Goal: Task Accomplishment & Management: Manage account settings

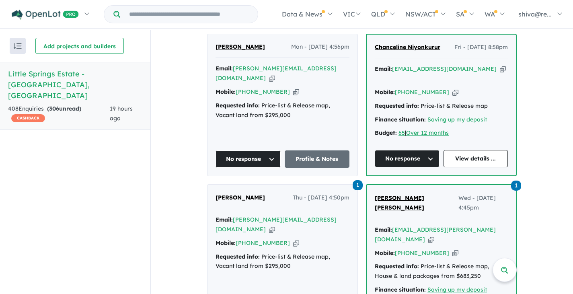
scroll to position [362, 0]
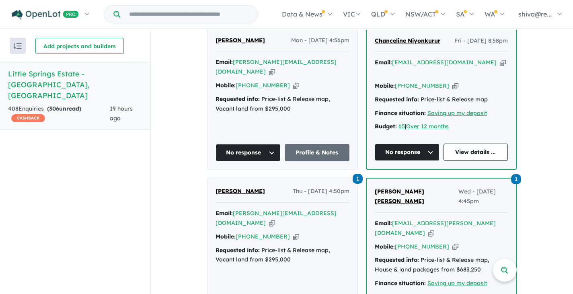
click at [225, 144] on button "No response" at bounding box center [248, 152] width 65 height 17
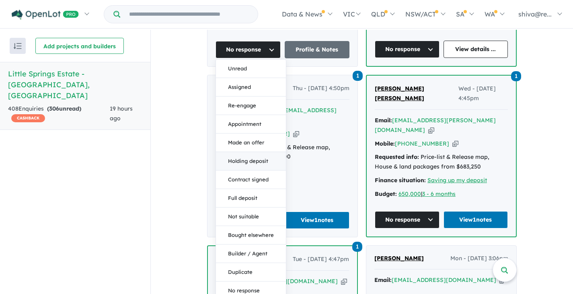
scroll to position [483, 0]
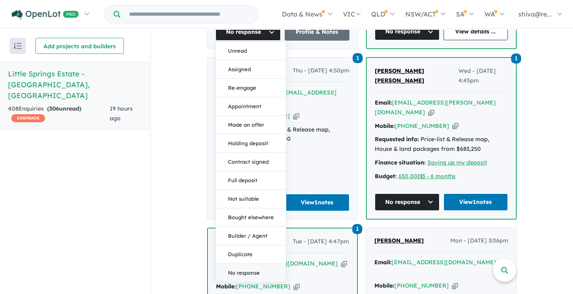
click at [252, 264] on button "No response" at bounding box center [251, 273] width 70 height 18
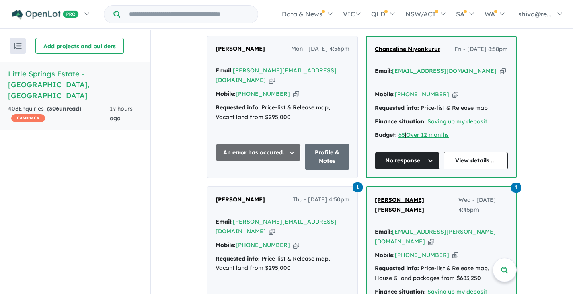
scroll to position [273, 0]
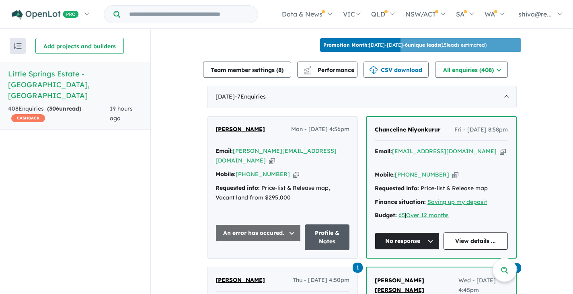
click at [332, 225] on link "Profile & Notes" at bounding box center [327, 238] width 45 height 26
click at [427, 233] on button "No response" at bounding box center [407, 241] width 65 height 17
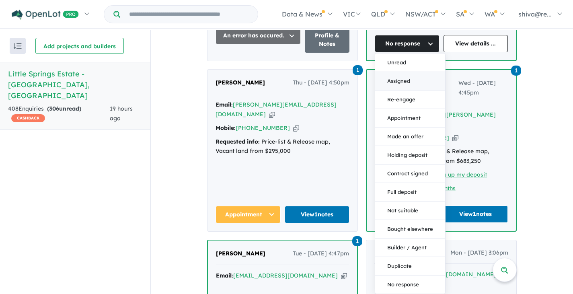
scroll to position [474, 0]
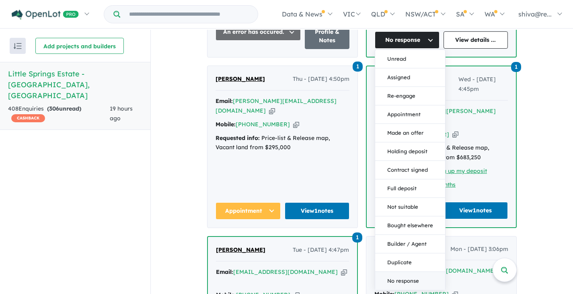
click at [404, 272] on button "No response" at bounding box center [410, 281] width 70 height 18
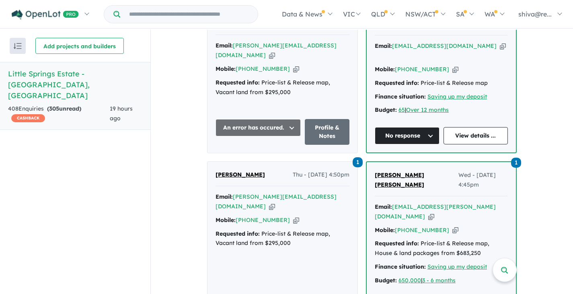
scroll to position [354, 0]
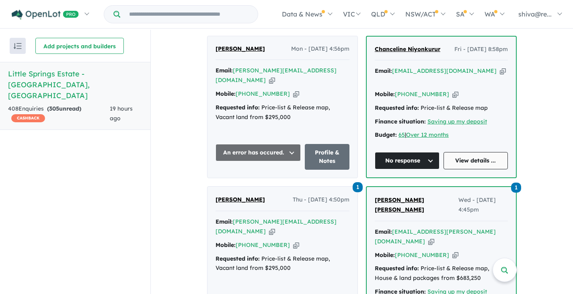
click at [473, 152] on link "View details ..." at bounding box center [476, 160] width 65 height 17
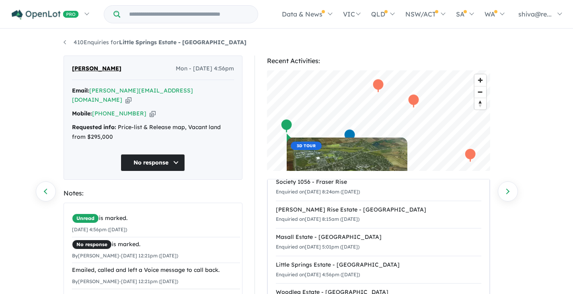
click at [142, 157] on button "No response" at bounding box center [153, 162] width 64 height 17
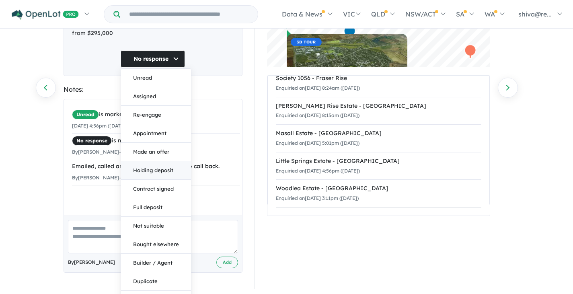
scroll to position [109, 0]
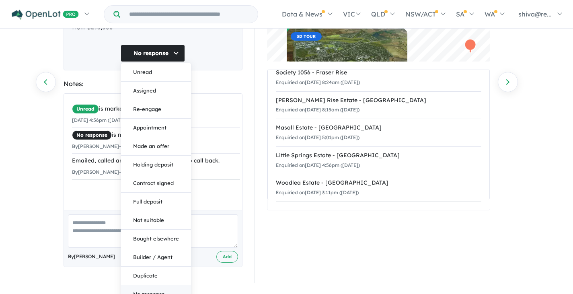
click at [147, 285] on button "No response" at bounding box center [156, 294] width 70 height 18
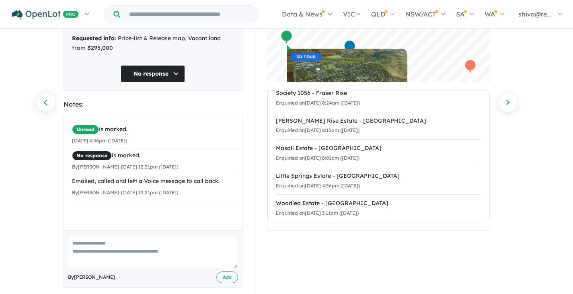
scroll to position [89, 0]
click at [45, 105] on link "Previous enquiry" at bounding box center [46, 102] width 20 height 20
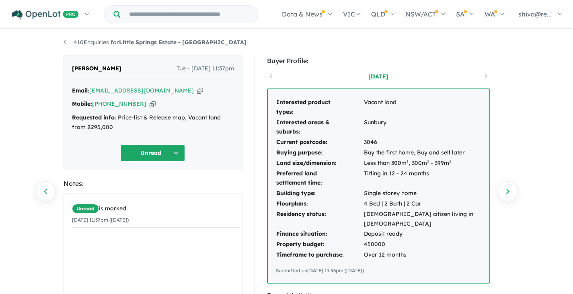
click at [148, 150] on button "Unread" at bounding box center [153, 152] width 64 height 17
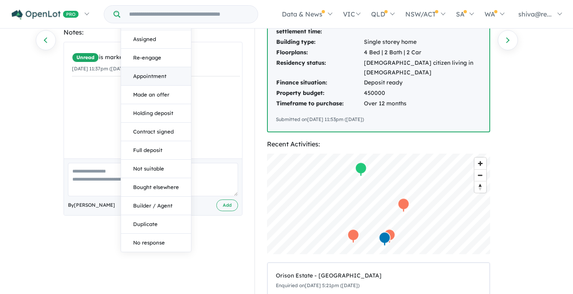
scroll to position [161, 0]
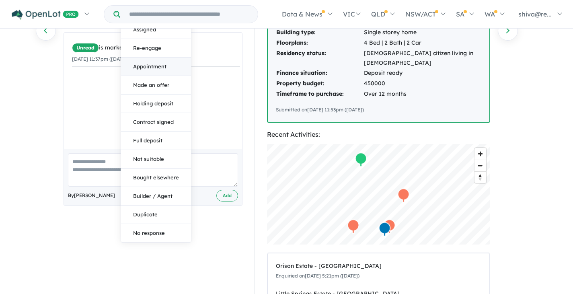
click at [162, 233] on button "No response" at bounding box center [156, 233] width 70 height 18
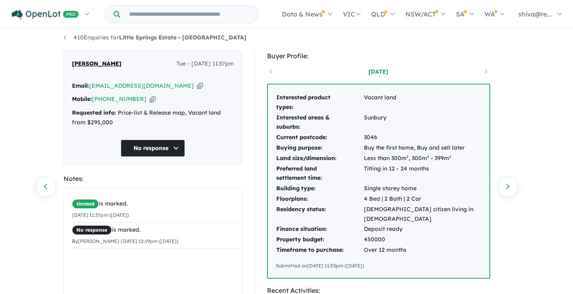
scroll to position [0, 0]
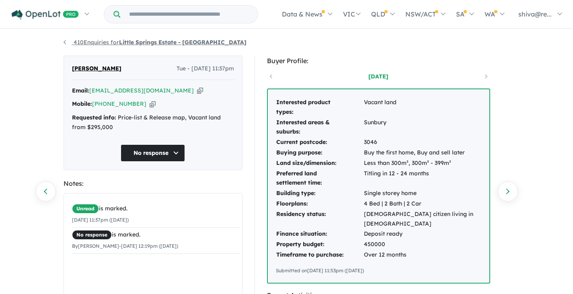
click at [142, 40] on strong "Little Springs Estate - [GEOGRAPHIC_DATA]" at bounding box center [183, 42] width 128 height 7
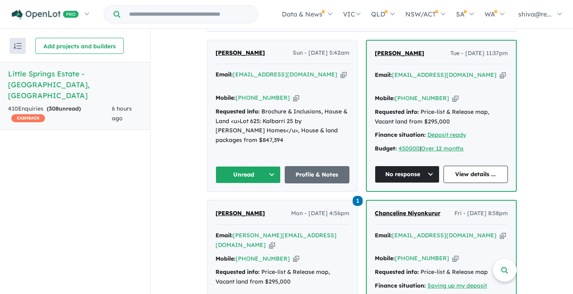
scroll to position [352, 0]
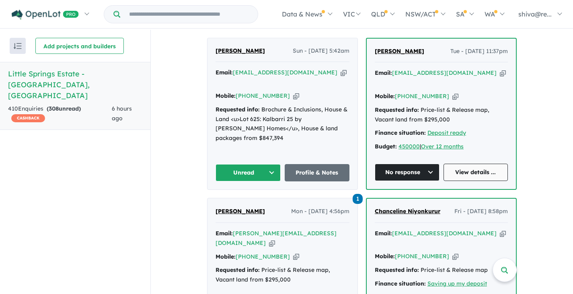
click at [480, 164] on link "View details ..." at bounding box center [476, 172] width 65 height 17
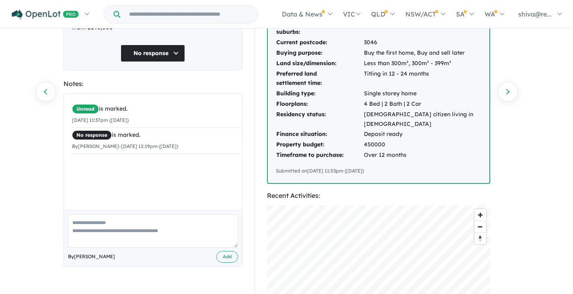
scroll to position [121, 0]
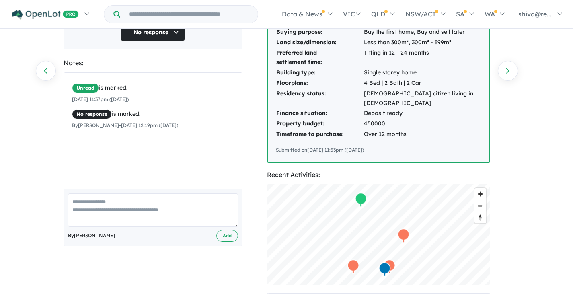
paste textarea "**********"
type textarea "**********"
click at [221, 231] on button "Add" at bounding box center [227, 236] width 22 height 12
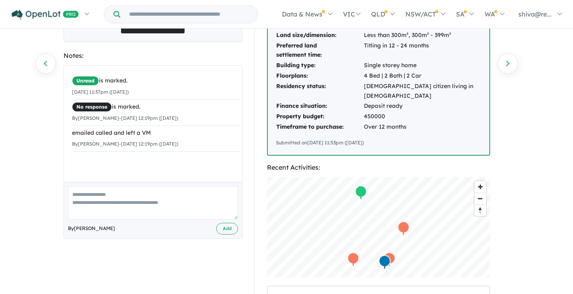
scroll to position [161, 0]
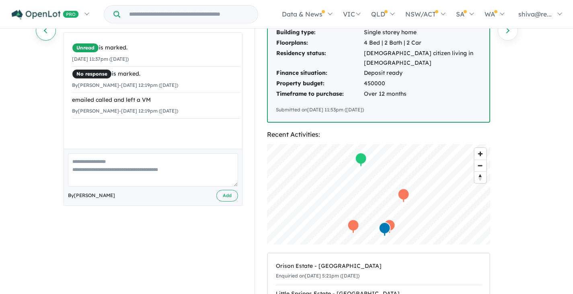
click at [43, 35] on link "Previous enquiry" at bounding box center [46, 31] width 20 height 20
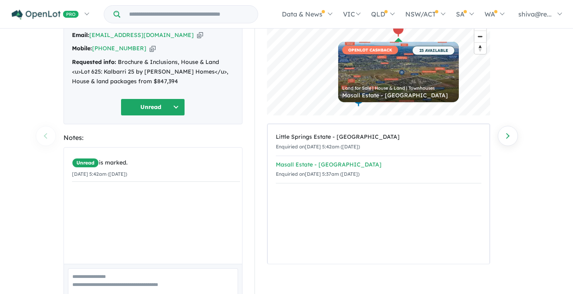
scroll to position [18, 0]
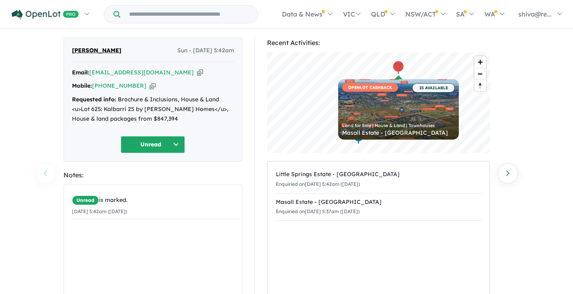
click at [178, 146] on button "Unread" at bounding box center [153, 144] width 64 height 17
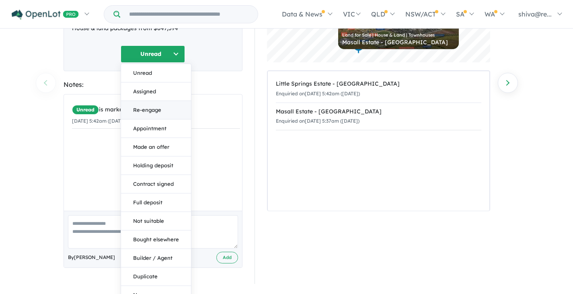
scroll to position [119, 0]
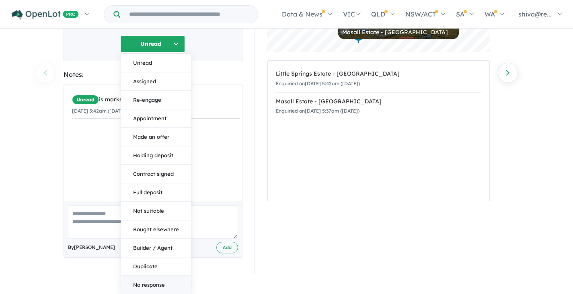
click at [157, 280] on button "No response" at bounding box center [156, 285] width 70 height 18
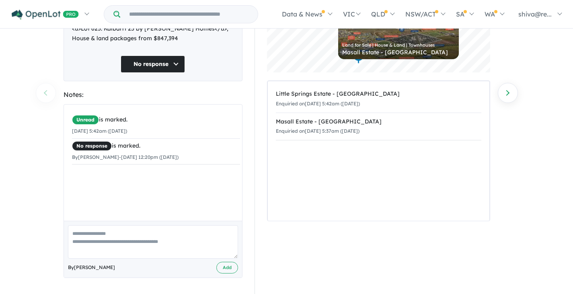
paste textarea "**********"
type textarea "**********"
click at [226, 265] on button "Add" at bounding box center [227, 268] width 22 height 12
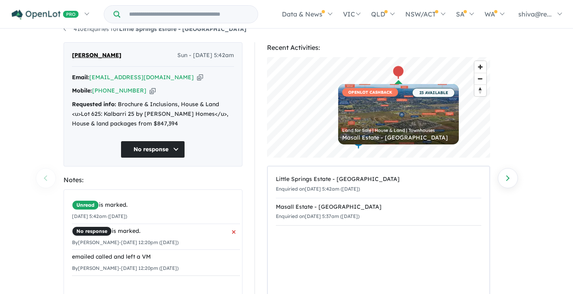
scroll to position [0, 0]
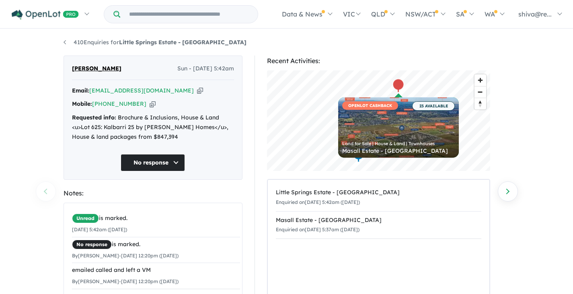
click at [47, 194] on div "410 Enquiries for Little Springs Estate - Deanside Previous enquiry Next enquir…" at bounding box center [286, 162] width 573 height 265
click at [136, 41] on strong "Little Springs Estate - [GEOGRAPHIC_DATA]" at bounding box center [183, 42] width 128 height 7
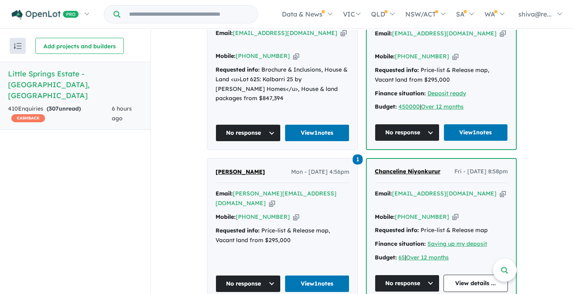
scroll to position [432, 0]
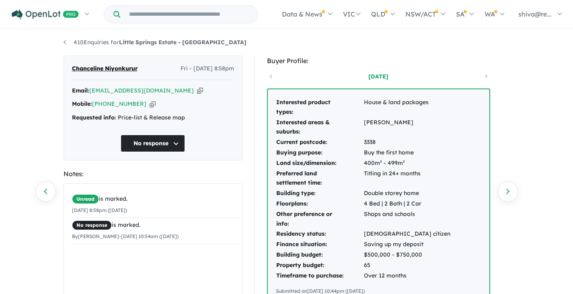
scroll to position [121, 0]
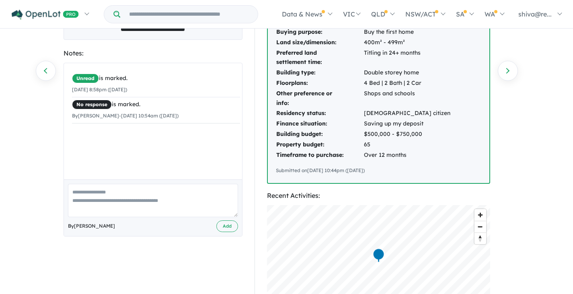
click at [95, 202] on textarea at bounding box center [153, 200] width 170 height 33
drag, startPoint x: 131, startPoint y: 194, endPoint x: 131, endPoint y: 203, distance: 8.9
click at [131, 203] on textarea "**********" at bounding box center [153, 200] width 170 height 33
click at [127, 193] on textarea "**********" at bounding box center [153, 200] width 170 height 33
type textarea "**********"
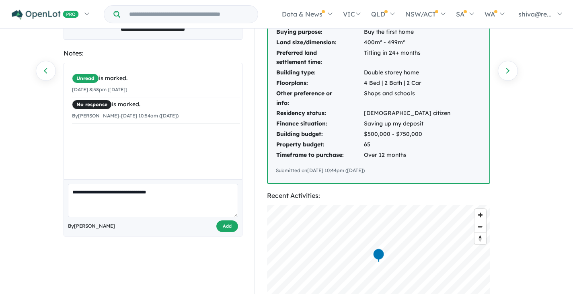
click at [235, 229] on button "Add" at bounding box center [227, 227] width 22 height 12
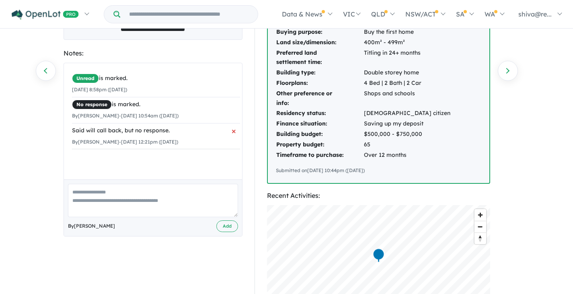
scroll to position [0, 0]
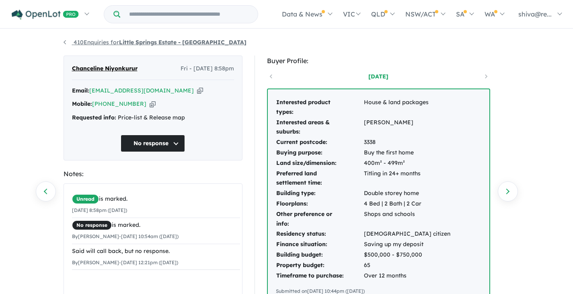
click at [148, 44] on strong "Little Springs Estate - [GEOGRAPHIC_DATA]" at bounding box center [183, 42] width 128 height 7
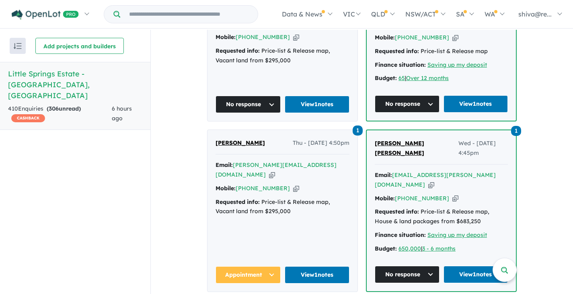
scroll to position [604, 0]
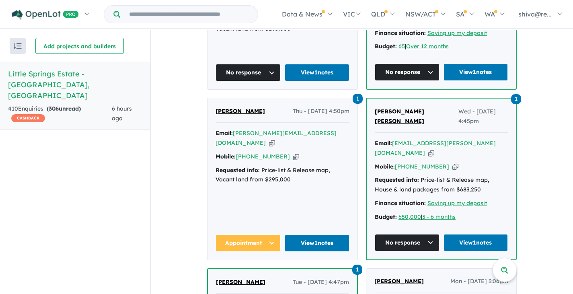
click at [235, 235] on button "Appointment" at bounding box center [248, 243] width 65 height 17
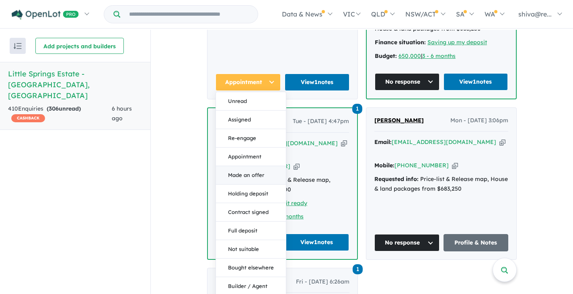
scroll to position [805, 0]
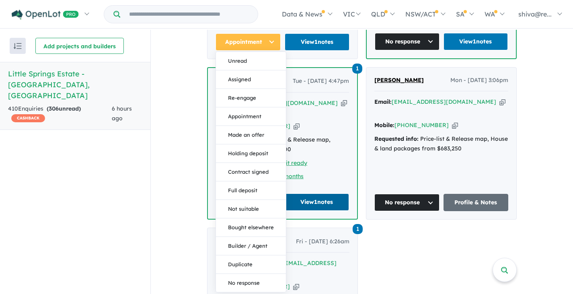
click at [324, 194] on link "View 1 notes" at bounding box center [317, 202] width 65 height 17
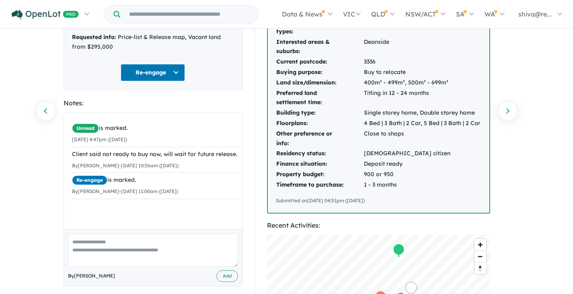
scroll to position [121, 0]
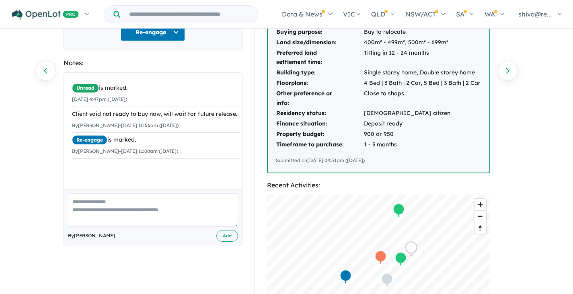
paste textarea "**********"
type textarea "**********"
click at [229, 237] on button "Add" at bounding box center [227, 236] width 22 height 12
